Goal: Task Accomplishment & Management: Manage account settings

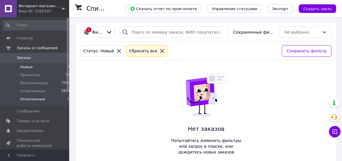
click at [32, 100] on span "Оплаченные" at bounding box center [32, 99] width 25 height 5
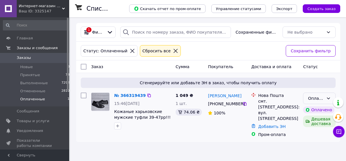
click at [310, 98] on div "Оплаченный" at bounding box center [316, 98] width 16 height 6
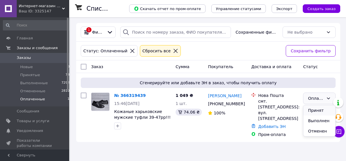
click at [310, 108] on li "Принят" at bounding box center [319, 110] width 32 height 10
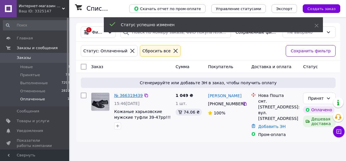
click at [130, 95] on link "№ 366319439" at bounding box center [128, 95] width 29 height 5
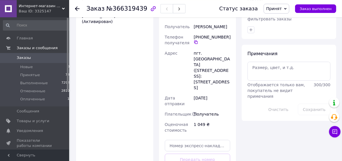
scroll to position [529, 0]
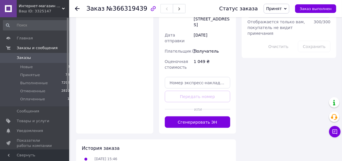
click at [210, 117] on button "Сгенерировать ЭН" at bounding box center [198, 123] width 66 height 12
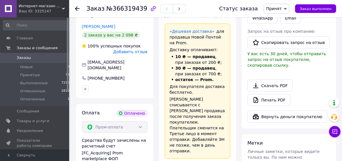
scroll to position [405, 0]
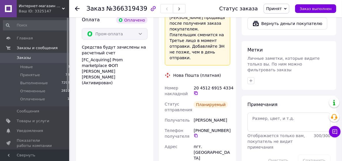
click at [196, 91] on icon at bounding box center [196, 93] width 5 height 5
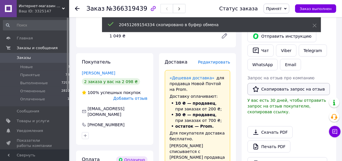
scroll to position [249, 0]
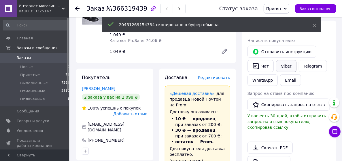
click at [280, 60] on link "Viber" at bounding box center [286, 66] width 20 height 12
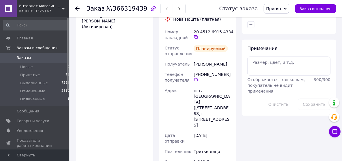
scroll to position [498, 0]
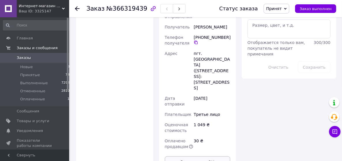
click at [205, 157] on button "Распечатать ЭН" at bounding box center [198, 163] width 66 height 12
click at [33, 120] on span "Товары и услуги" at bounding box center [33, 121] width 33 height 5
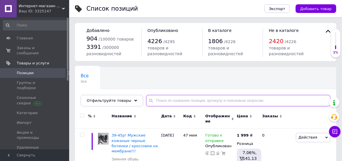
click at [165, 100] on input "text" at bounding box center [238, 101] width 184 height 12
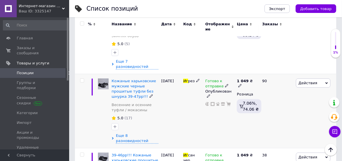
scroll to position [373, 0]
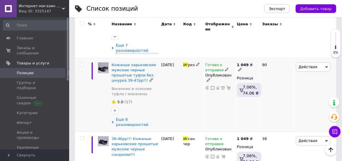
type input "иг"
click at [138, 117] on span "Еще 8 разновидностей" at bounding box center [137, 122] width 42 height 10
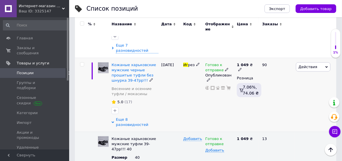
click at [145, 117] on span "Еще 8 разновидностей" at bounding box center [137, 122] width 42 height 10
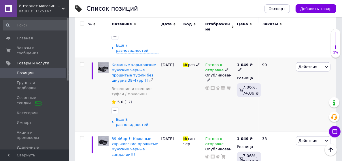
click at [145, 117] on span "Еще 8 разновидностей" at bounding box center [137, 122] width 42 height 10
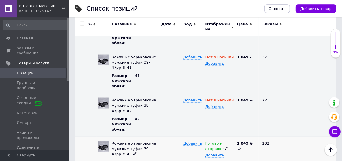
scroll to position [498, 0]
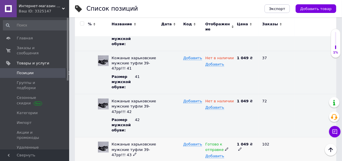
click at [225, 148] on icon at bounding box center [226, 149] width 3 height 3
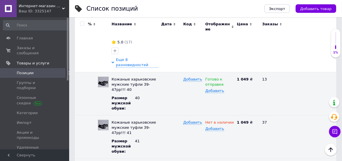
scroll to position [405, 0]
